Goal: Check status: Check status

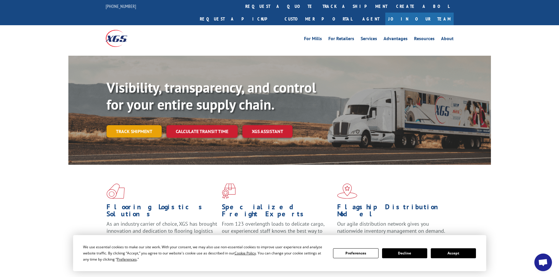
click at [134, 125] on link "Track shipment" at bounding box center [133, 131] width 55 height 12
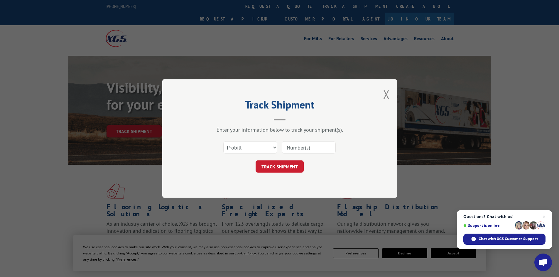
click at [292, 146] on input at bounding box center [309, 147] width 54 height 12
type input "2914083152"
click at [285, 170] on button "TRACK SHIPMENT" at bounding box center [280, 166] width 48 height 12
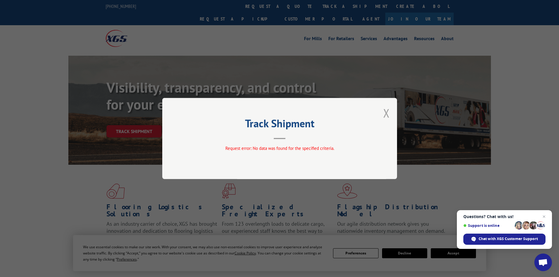
click at [384, 111] on button "Close modal" at bounding box center [386, 113] width 6 height 16
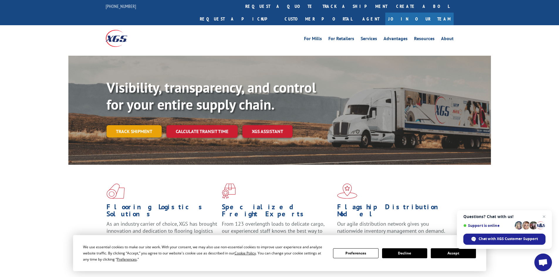
click at [147, 125] on link "Track shipment" at bounding box center [133, 131] width 55 height 12
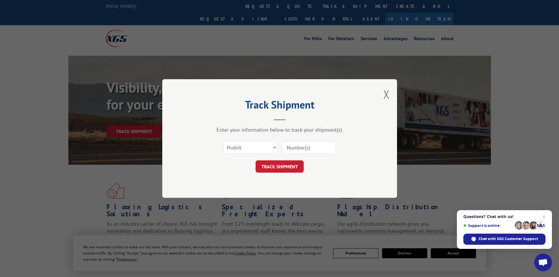
click at [302, 148] on input at bounding box center [309, 147] width 54 height 12
type input "16331296"
click at [282, 162] on button "TRACK SHIPMENT" at bounding box center [280, 166] width 48 height 12
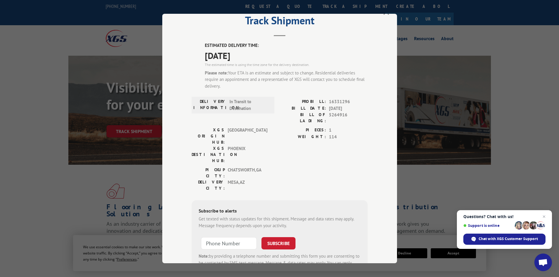
scroll to position [29, 0]
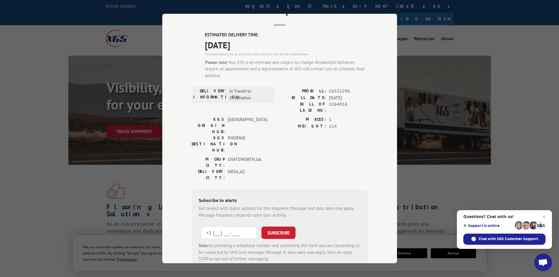
paste input "231) 282-2905"
type input "[PHONE_NUMBER]"
click at [275, 227] on button "SUBSCRIBE" at bounding box center [278, 233] width 34 height 12
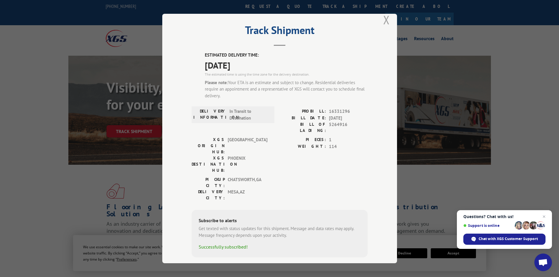
click at [385, 20] on button "Close modal" at bounding box center [386, 20] width 6 height 16
